Goal: Task Accomplishment & Management: Manage account settings

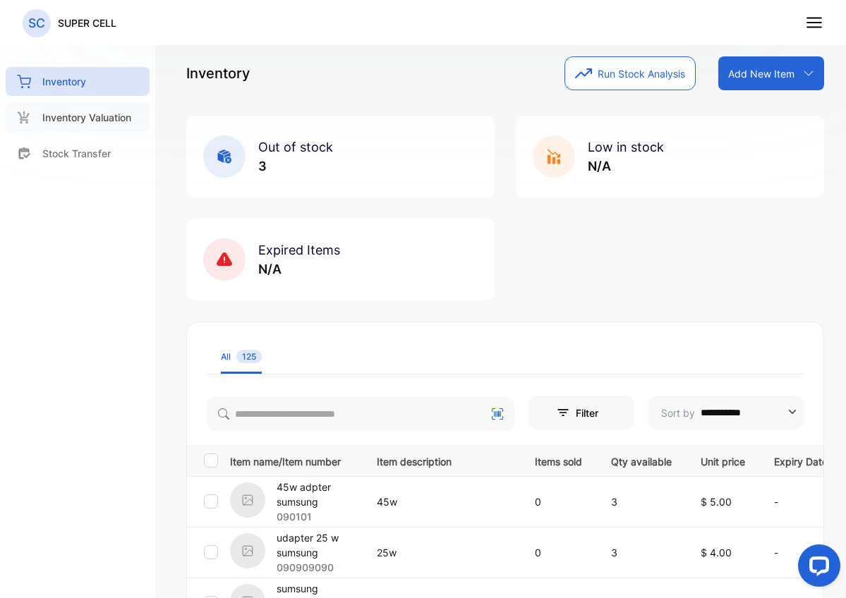
click at [109, 119] on p "Inventory Valuation" at bounding box center [86, 117] width 89 height 15
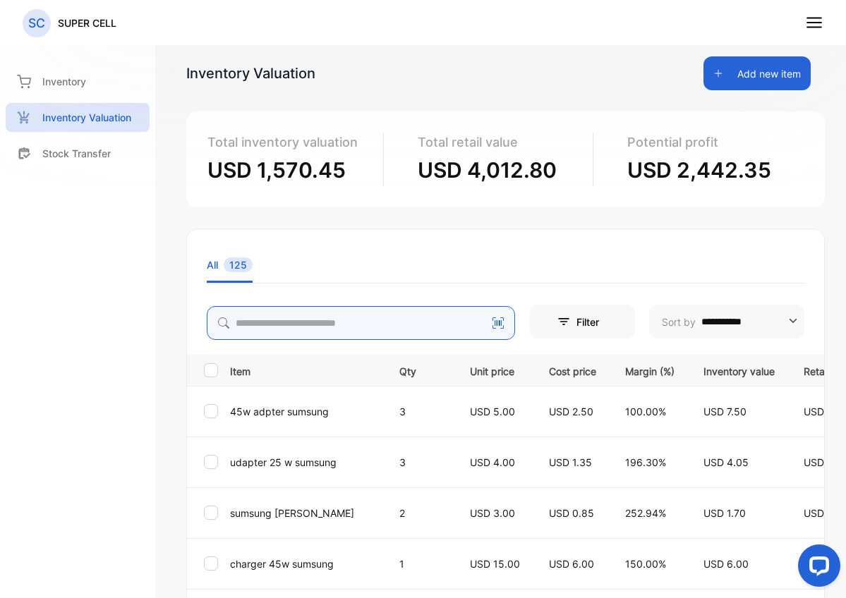
click at [361, 327] on input "search" at bounding box center [361, 323] width 308 height 34
type input "**********"
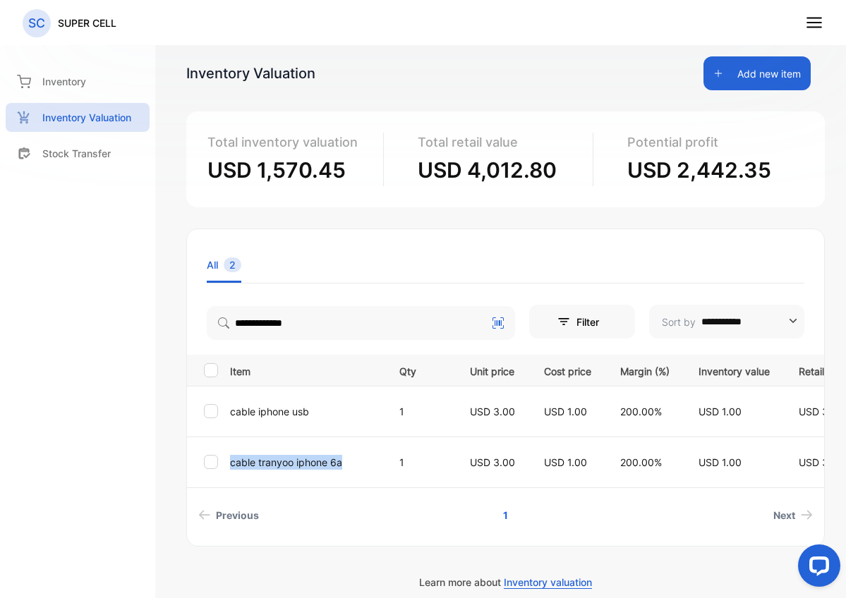
drag, startPoint x: 195, startPoint y: 488, endPoint x: 267, endPoint y: 490, distance: 72.0
click at [267, 488] on tr "cable tranyoo iphone 6a 1 USD 3.00 USD 1.00 200.00% USD 1.00 USD 3.00 USD 2.00" at bounding box center [595, 462] width 816 height 51
click at [267, 488] on td "cable tranyoo iphone 6a" at bounding box center [303, 462] width 158 height 51
click at [224, 496] on div "Item Qty Unit price Cost price Margin (%) Inventory value Retail value Potentia…" at bounding box center [505, 442] width 637 height 174
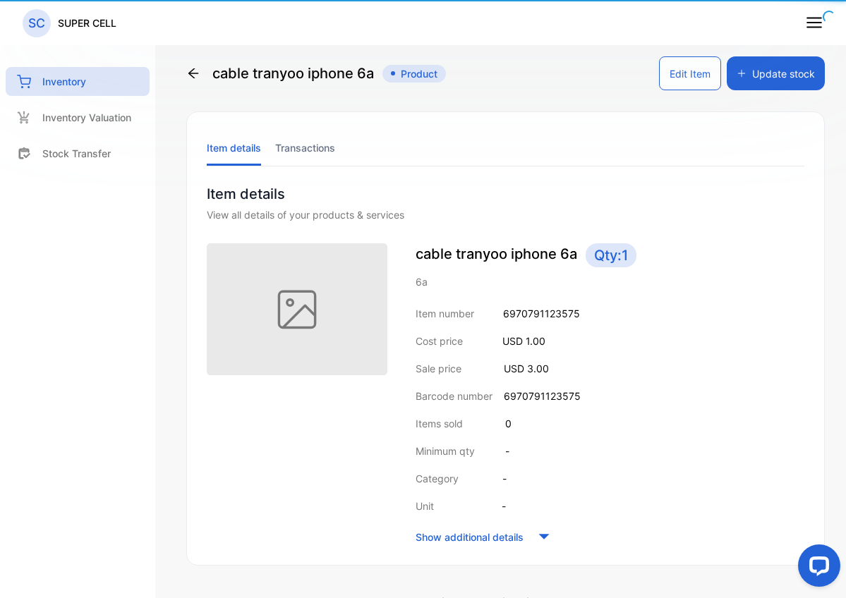
click at [238, 491] on div at bounding box center [297, 395] width 181 height 304
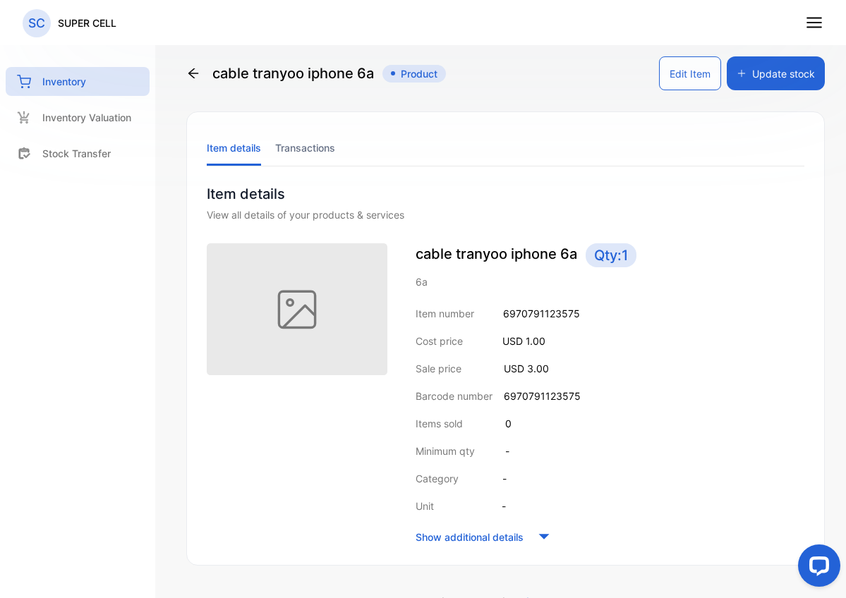
click at [628, 255] on span "Qty: 1" at bounding box center [611, 255] width 51 height 24
drag, startPoint x: 629, startPoint y: 255, endPoint x: 601, endPoint y: 258, distance: 28.3
click at [601, 258] on span "Qty: 1" at bounding box center [611, 255] width 51 height 24
click at [678, 68] on button "Edit Item" at bounding box center [690, 73] width 62 height 34
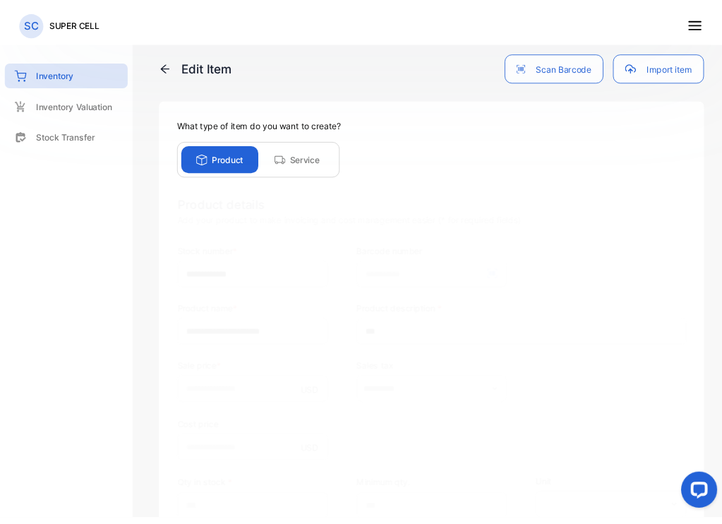
scroll to position [263, 0]
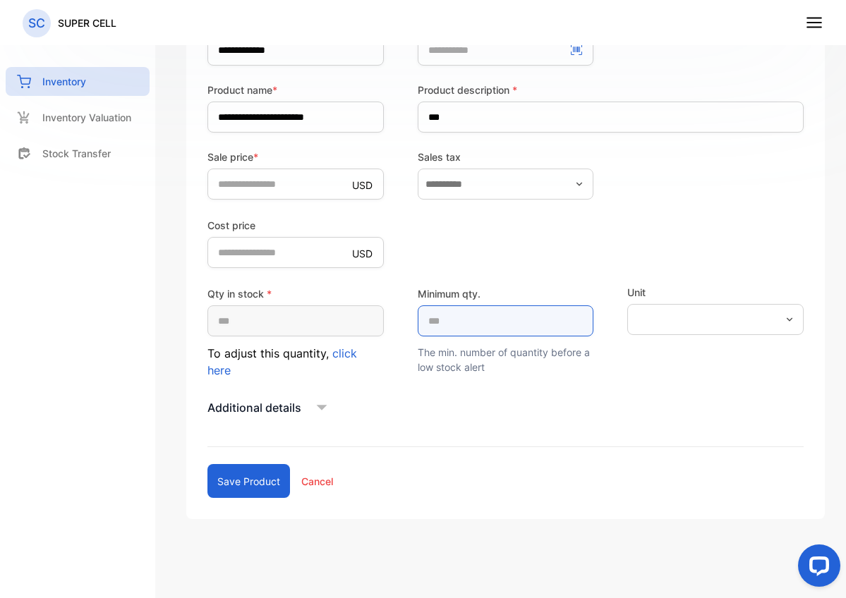
click at [464, 315] on qty\ "*" at bounding box center [506, 321] width 176 height 31
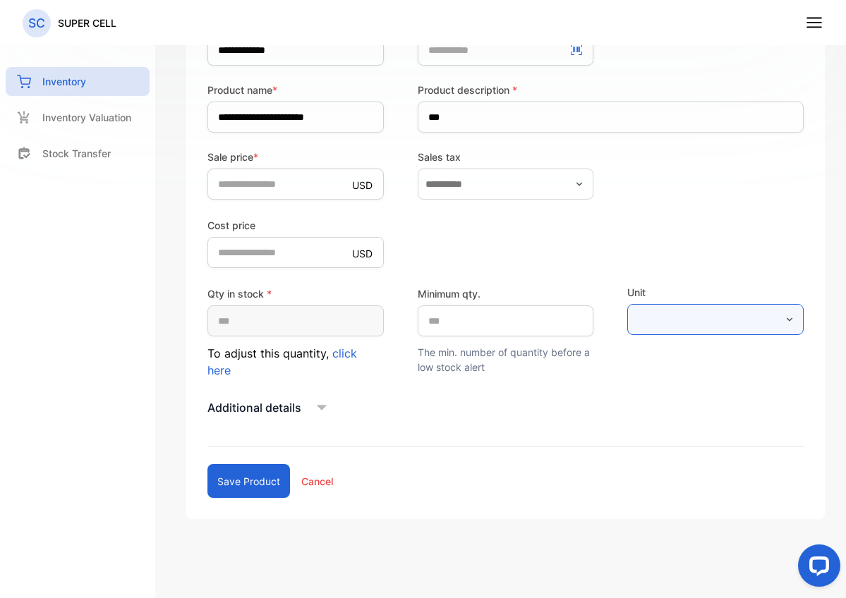
click at [786, 321] on input "text" at bounding box center [715, 319] width 176 height 31
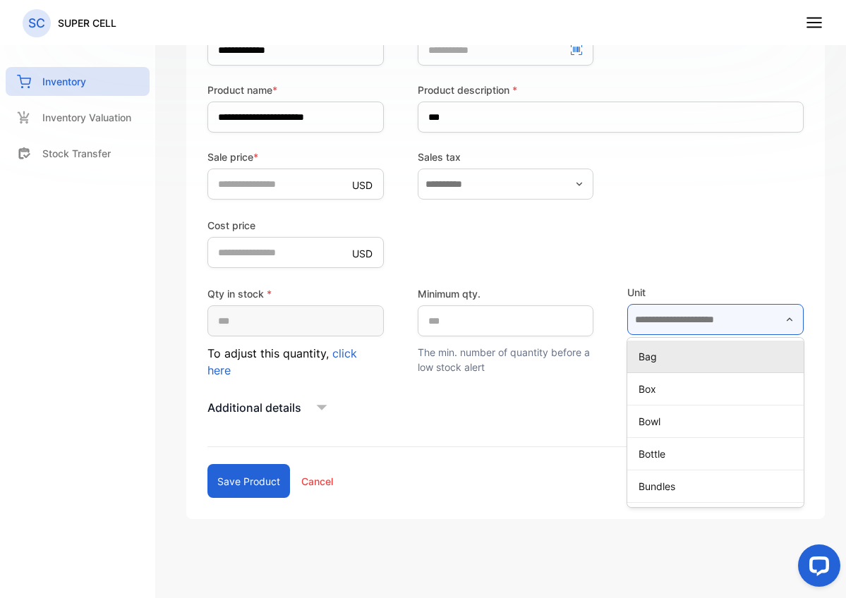
click at [781, 306] on input "text" at bounding box center [715, 319] width 176 height 31
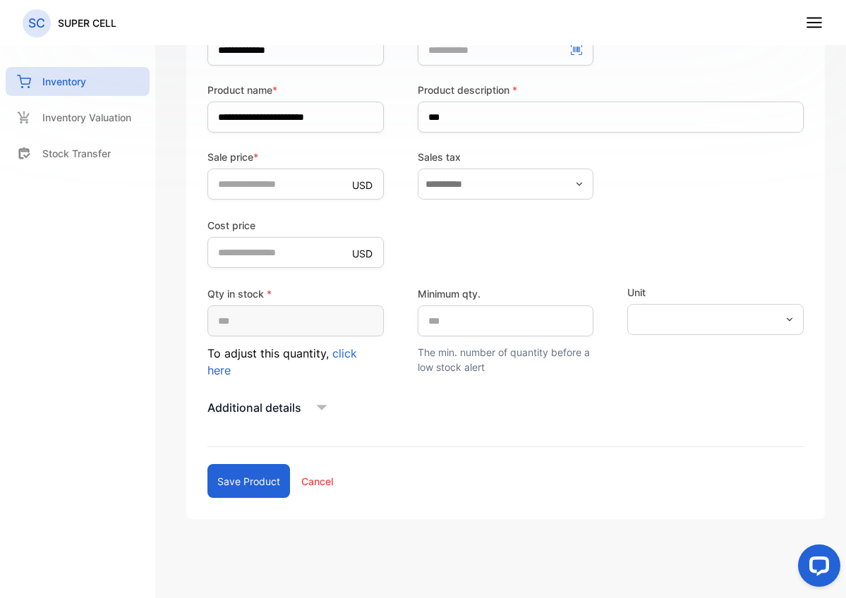
click at [346, 356] on span "click here" at bounding box center [282, 361] width 150 height 31
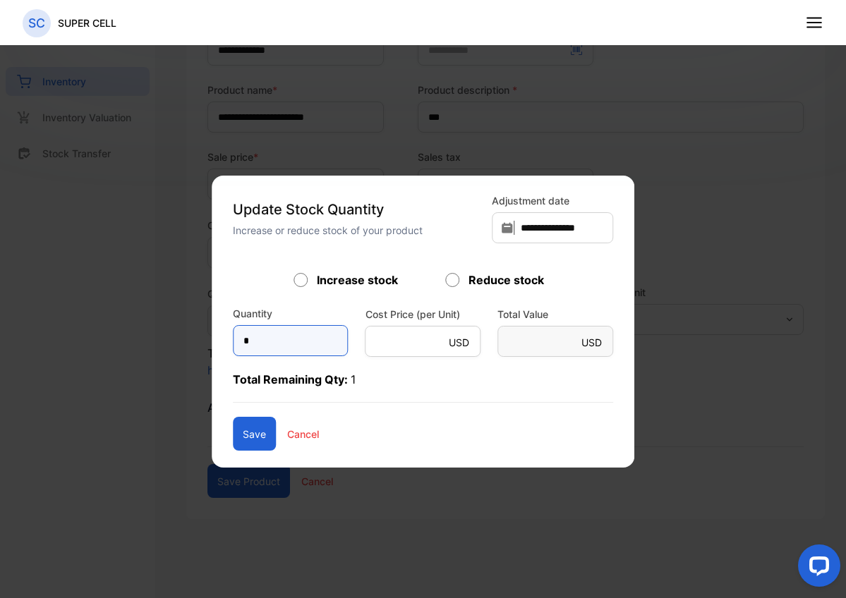
click at [298, 340] on input "*" at bounding box center [291, 340] width 116 height 31
type input "*"
type Value-inputsubject "*"
type input "*"
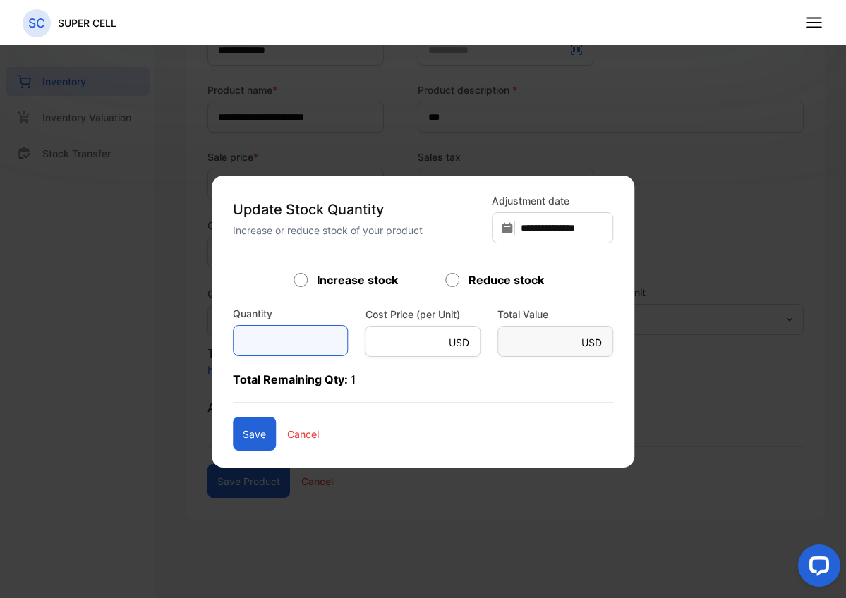
type Value-inputsubject "*"
type input "*"
click at [249, 428] on button "Save" at bounding box center [254, 434] width 43 height 34
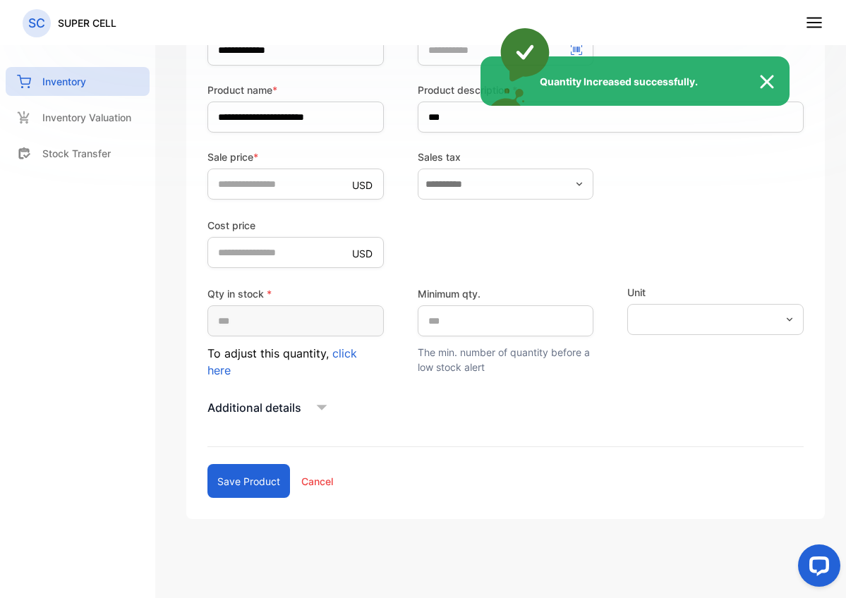
type input "*"
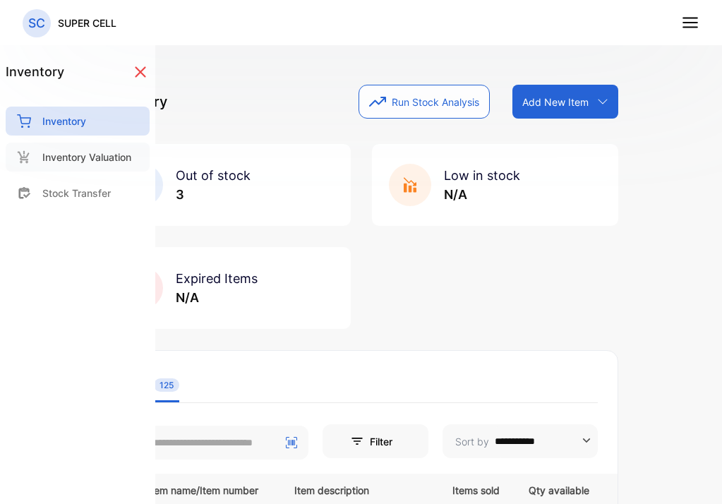
click at [65, 163] on p "Inventory Valuation" at bounding box center [86, 157] width 89 height 15
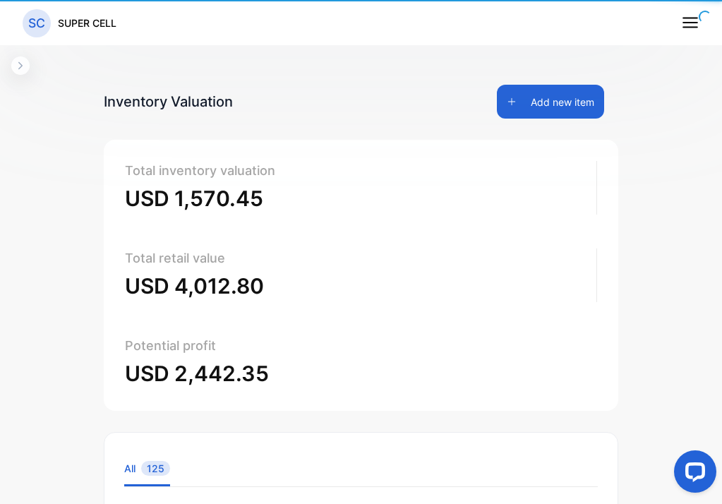
type input "**********"
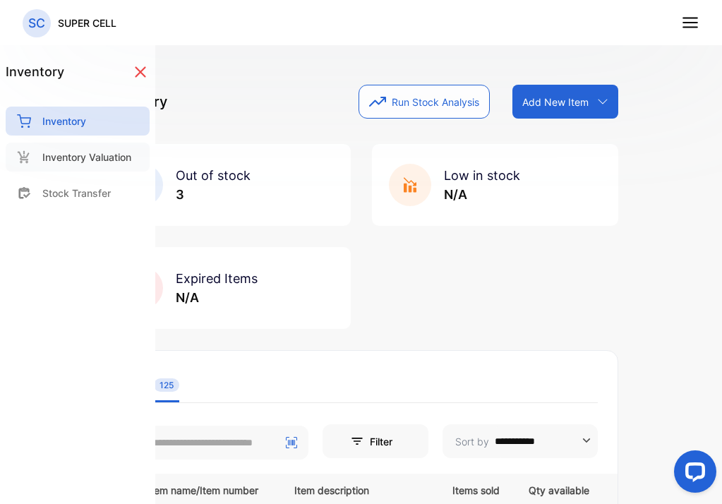
click at [87, 162] on p "Inventory Valuation" at bounding box center [86, 157] width 89 height 15
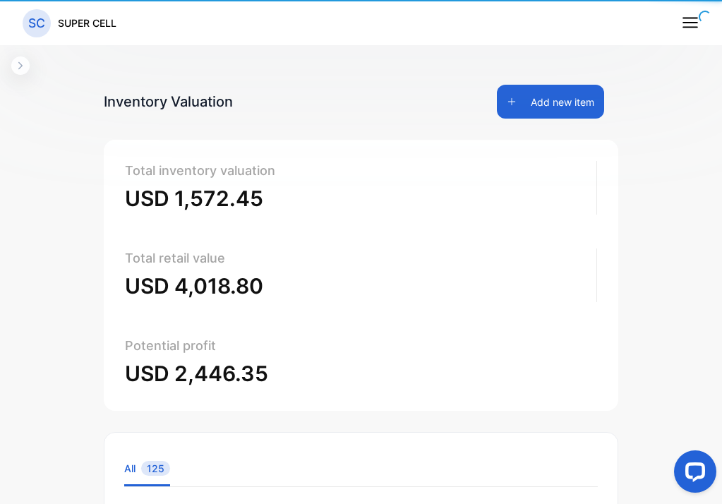
type input "**********"
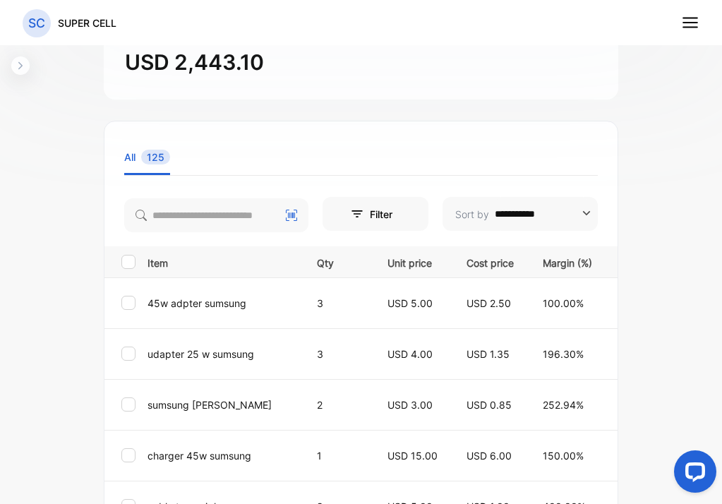
scroll to position [175, 0]
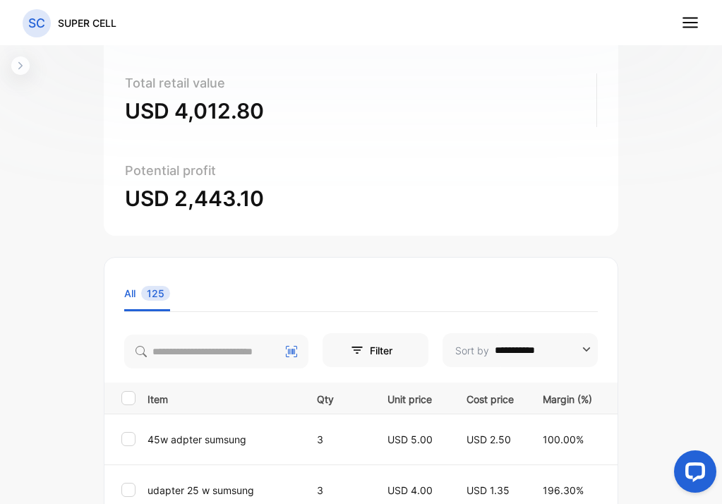
click at [18, 69] on icon "button" at bounding box center [20, 65] width 11 height 11
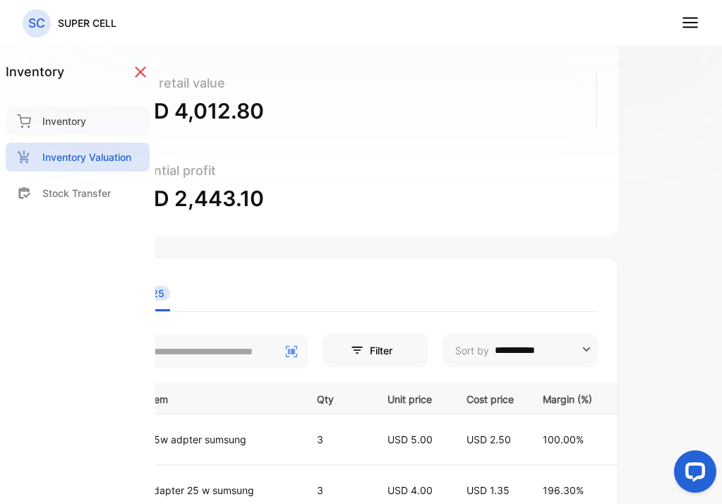
click at [66, 109] on div "Inventory" at bounding box center [78, 121] width 144 height 29
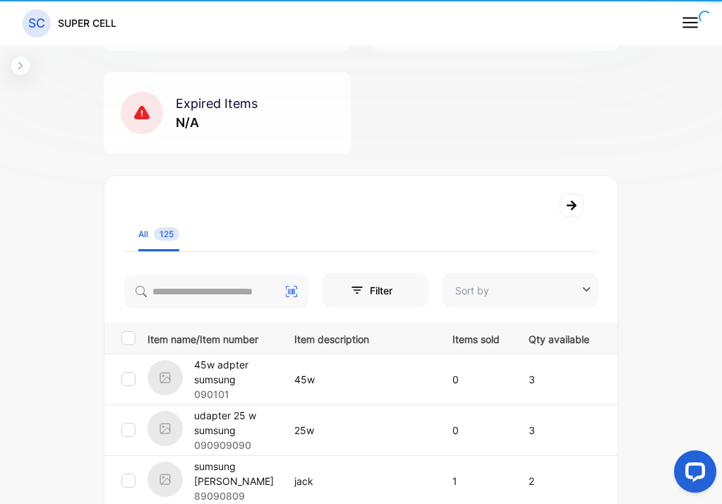
type input "**********"
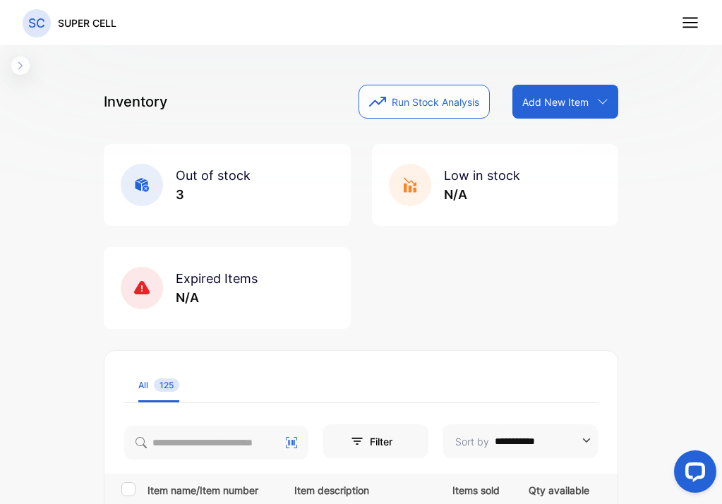
click at [699, 19] on nav "SC SUPER CELL" at bounding box center [361, 22] width 722 height 45
click at [698, 20] on icon at bounding box center [690, 22] width 18 height 18
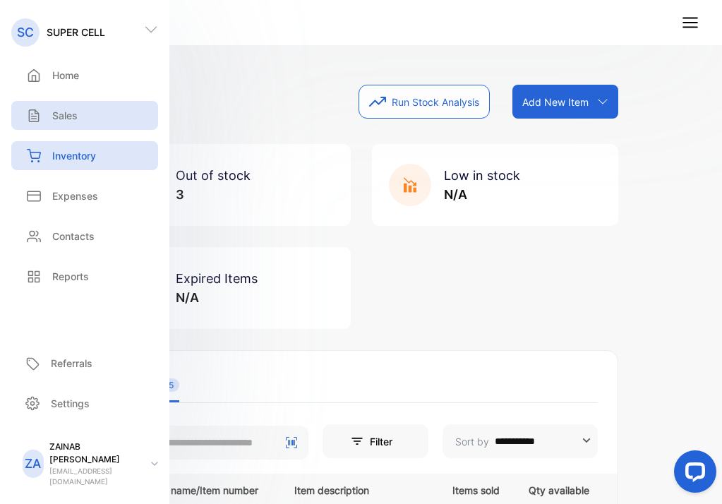
click at [71, 111] on p "Sales" at bounding box center [64, 115] width 25 height 15
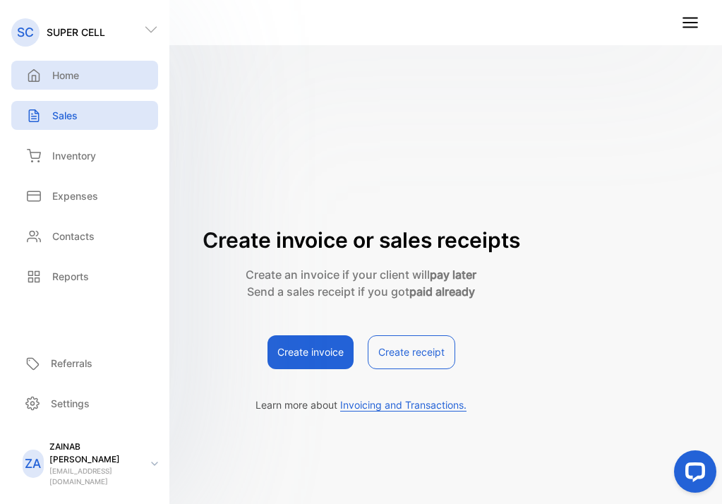
click at [66, 73] on p "Home" at bounding box center [65, 75] width 27 height 15
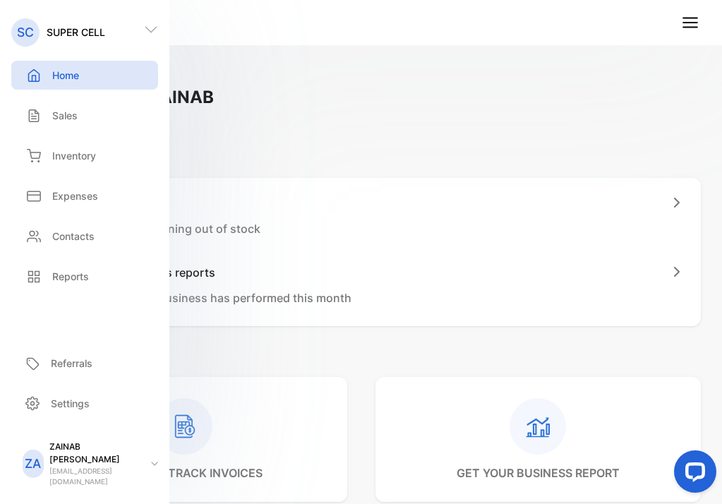
click at [413, 101] on div "Welcome back, ZAINAB" at bounding box center [360, 97] width 679 height 25
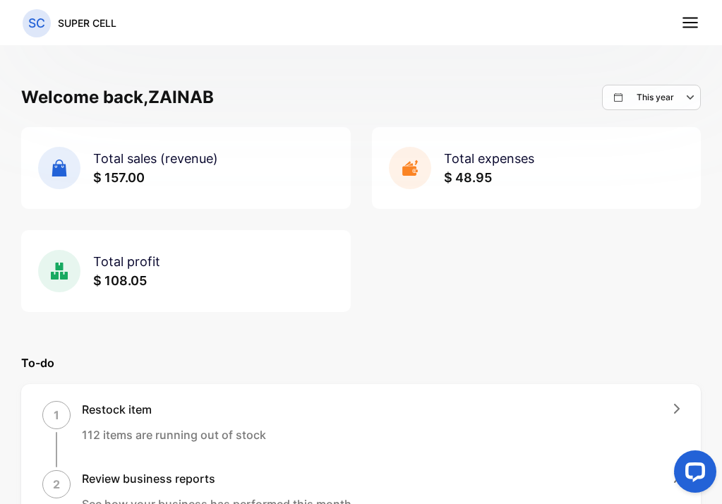
click at [695, 10] on nav "SC SUPER CELL" at bounding box center [361, 22] width 722 height 45
click at [696, 25] on icon at bounding box center [690, 22] width 18 height 18
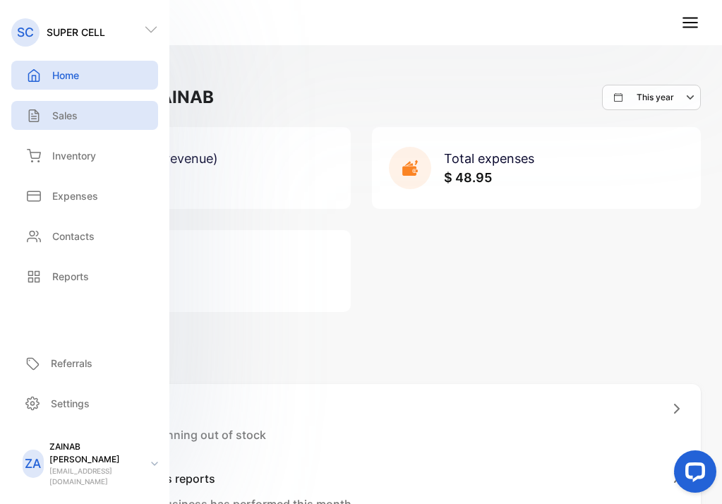
click at [32, 123] on div "Sales" at bounding box center [84, 115] width 147 height 29
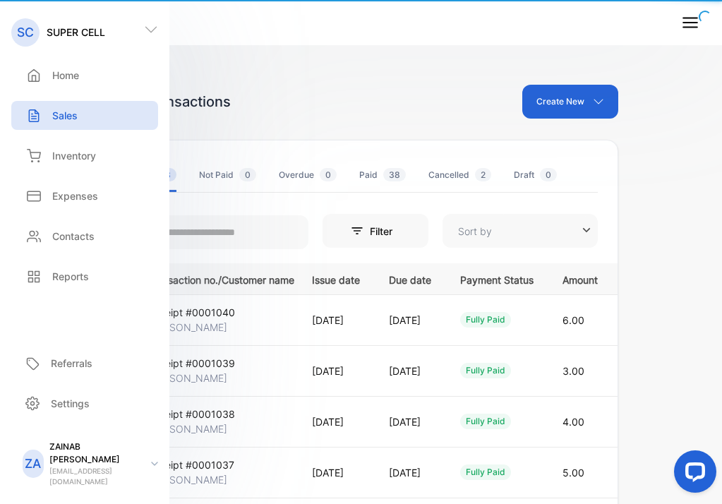
type input "**********"
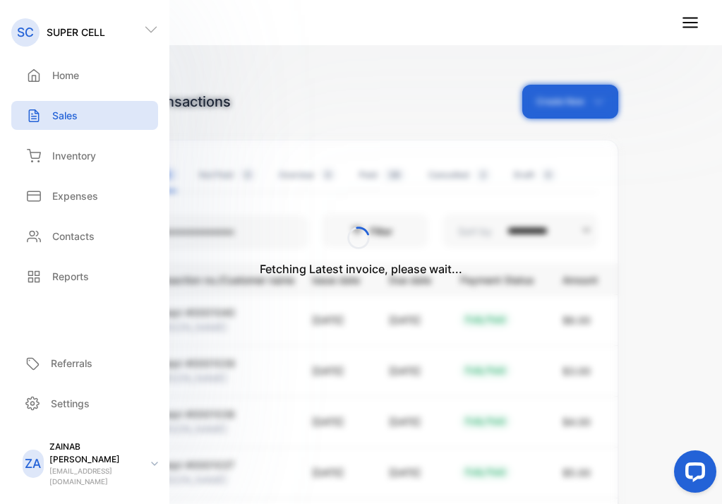
click at [352, 78] on div "Fetching Latest invoice, please wait..." at bounding box center [361, 252] width 722 height 504
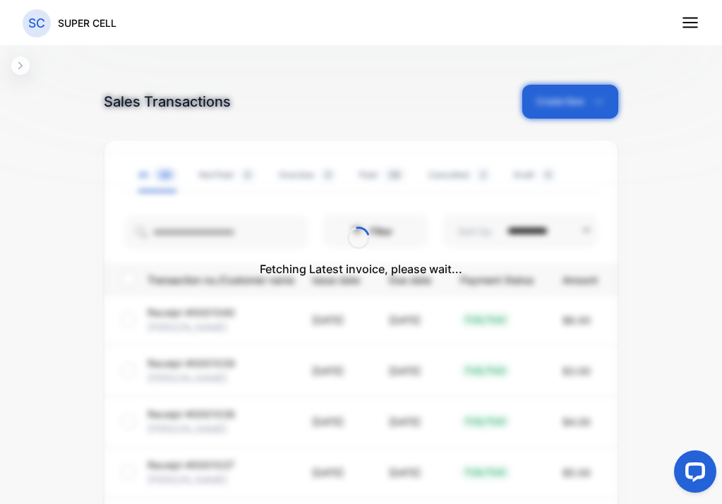
click at [20, 66] on icon "button" at bounding box center [20, 65] width 11 height 11
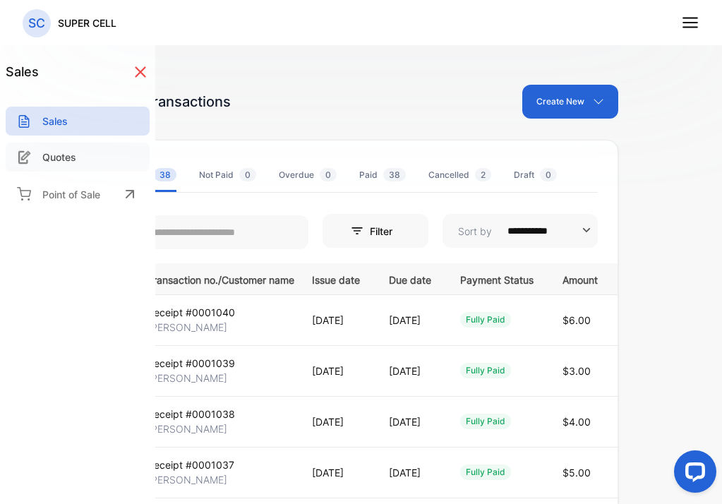
click at [68, 166] on div "Quotes" at bounding box center [78, 157] width 144 height 29
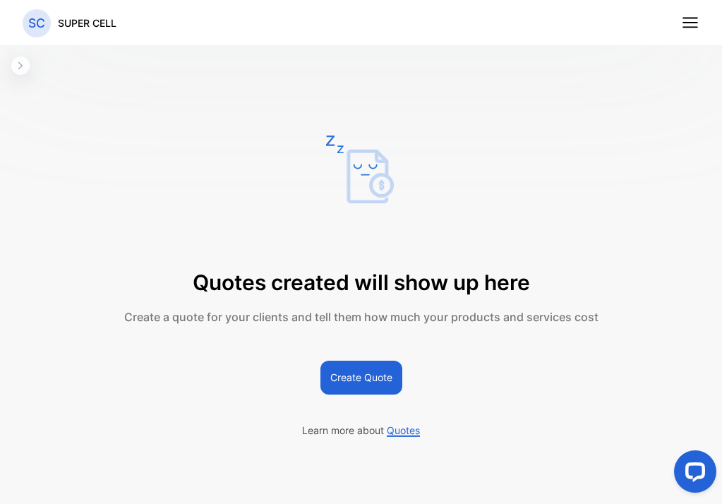
click at [693, 20] on icon at bounding box center [690, 22] width 18 height 18
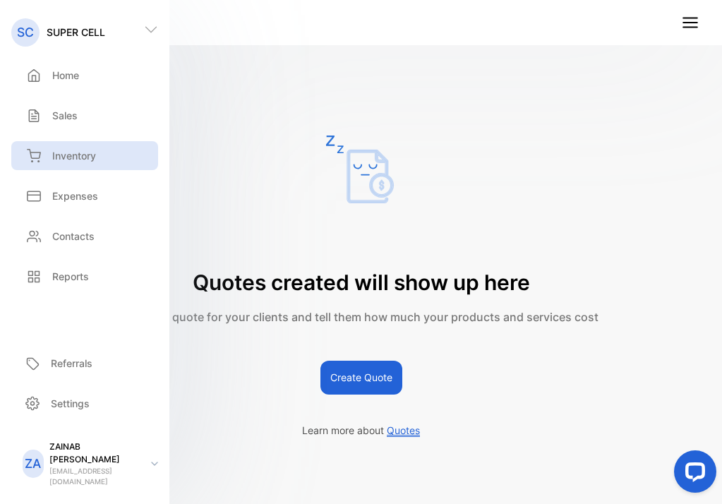
click at [83, 164] on div "Inventory" at bounding box center [84, 155] width 147 height 29
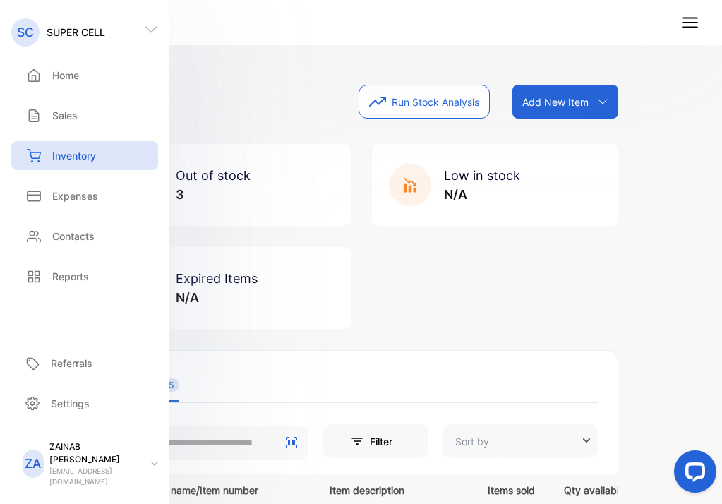
type input "**********"
click at [273, 98] on div "Inventory Run Stock Analysis Add New Item Add item manually Import item Scan ba…" at bounding box center [361, 102] width 514 height 34
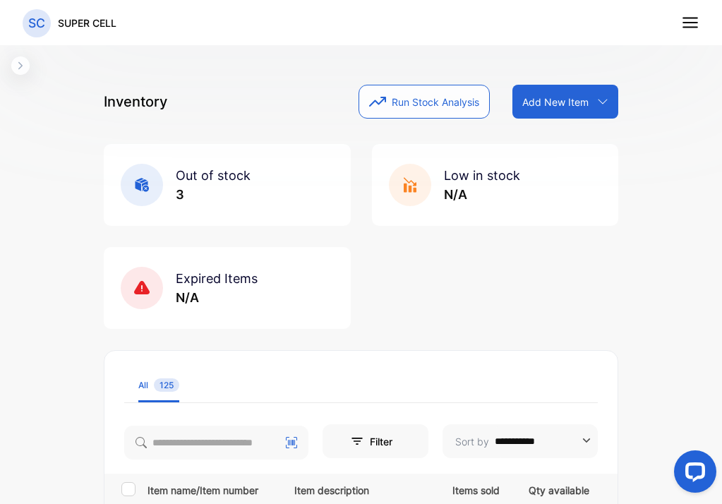
click at [20, 69] on icon "button" at bounding box center [20, 65] width 11 height 11
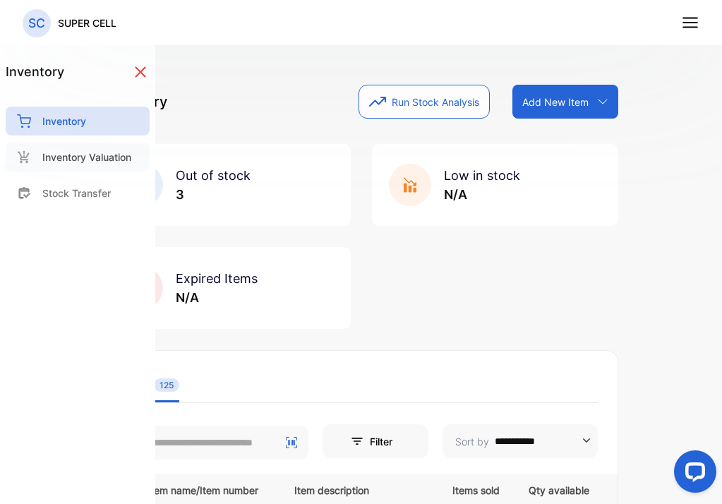
click at [75, 169] on div "Inventory Valuation" at bounding box center [78, 157] width 144 height 29
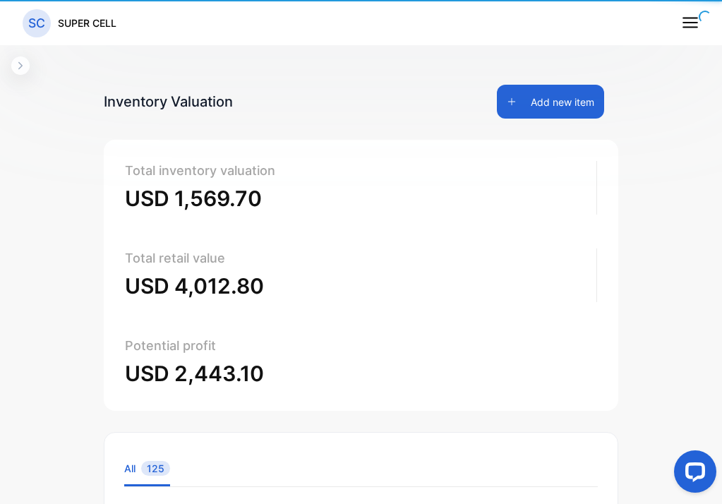
type input "**********"
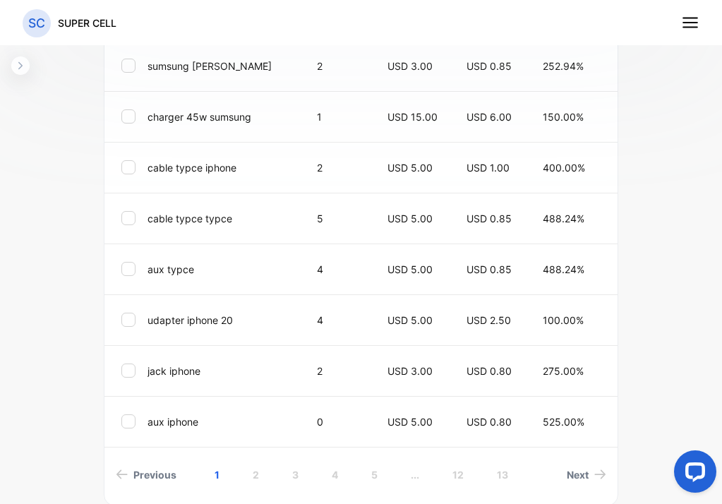
scroll to position [701, 0]
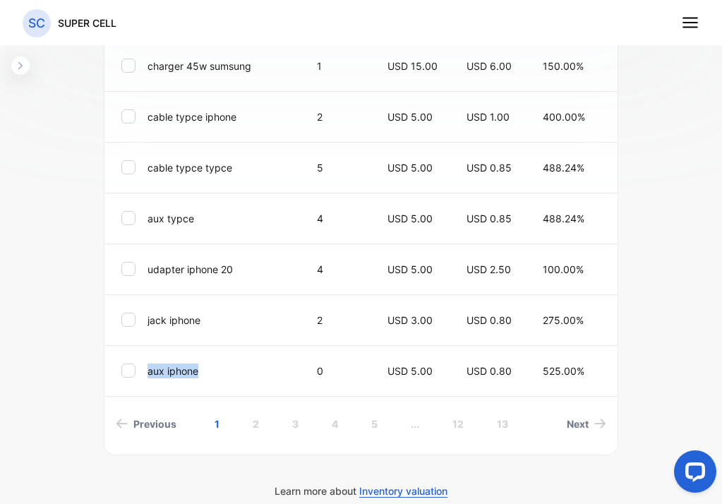
drag, startPoint x: 114, startPoint y: 390, endPoint x: 195, endPoint y: 394, distance: 81.3
click at [195, 394] on tr "aux iphone 0 USD 5.00 USD 0.80 525.00% USD 0.00 USD 0.00 USD 0.00" at bounding box center [514, 370] width 821 height 51
click at [115, 394] on td at bounding box center [122, 370] width 37 height 51
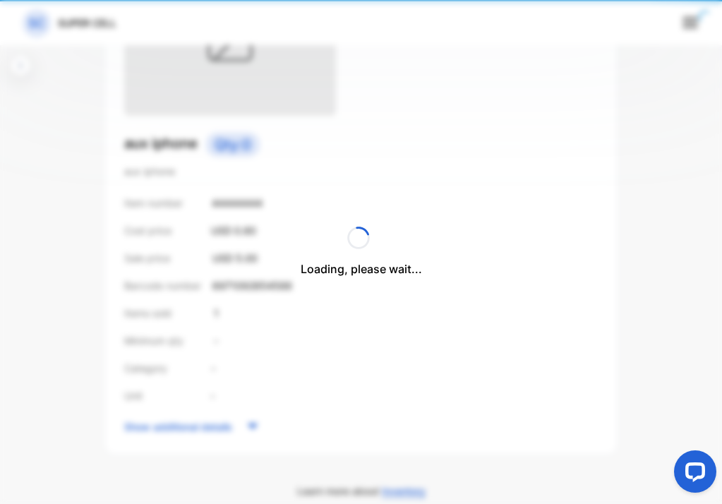
scroll to position [343, 0]
drag, startPoint x: 115, startPoint y: 394, endPoint x: 154, endPoint y: 396, distance: 38.8
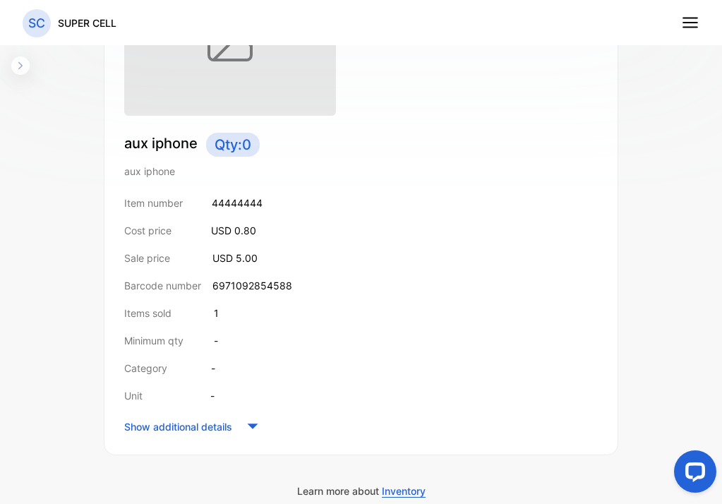
scroll to position [0, 0]
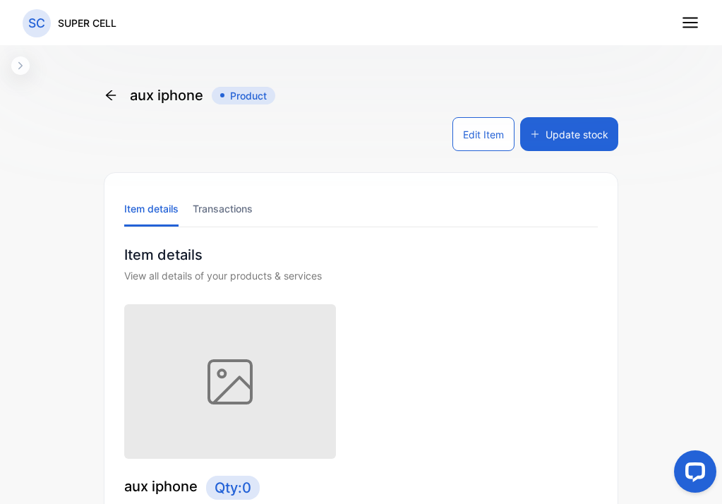
click at [108, 98] on icon at bounding box center [111, 95] width 14 height 14
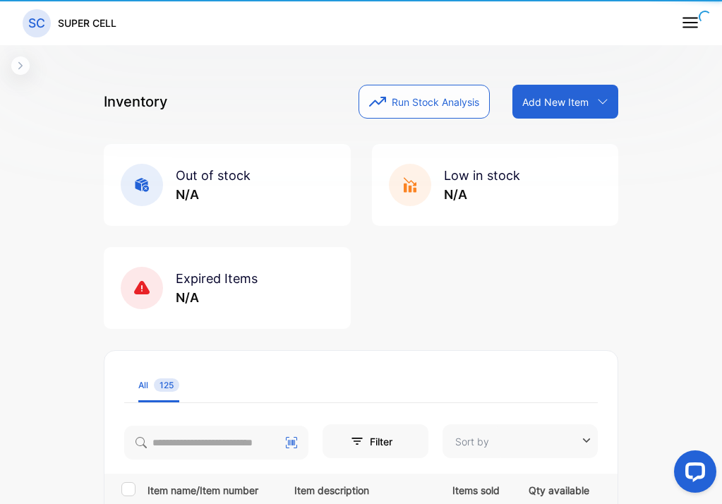
type input "**********"
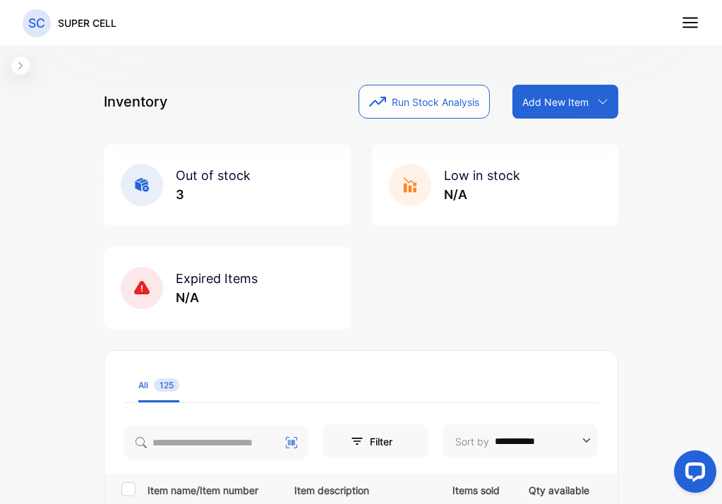
click at [24, 69] on icon "button" at bounding box center [20, 65] width 11 height 11
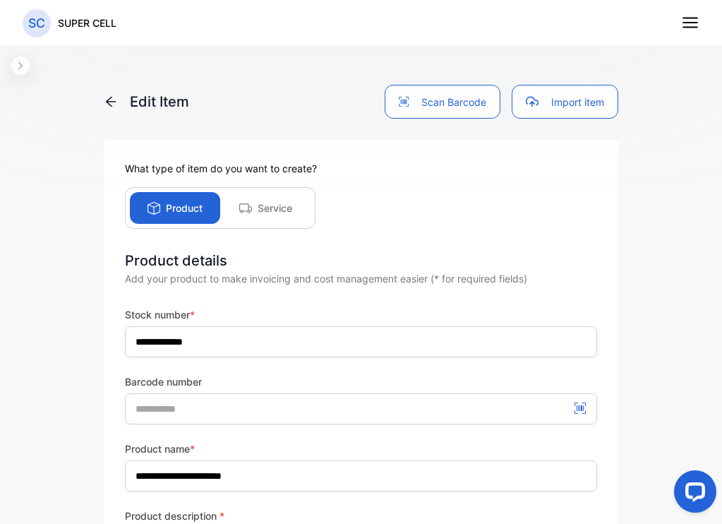
scroll to position [263, 0]
